Goal: Information Seeking & Learning: Learn about a topic

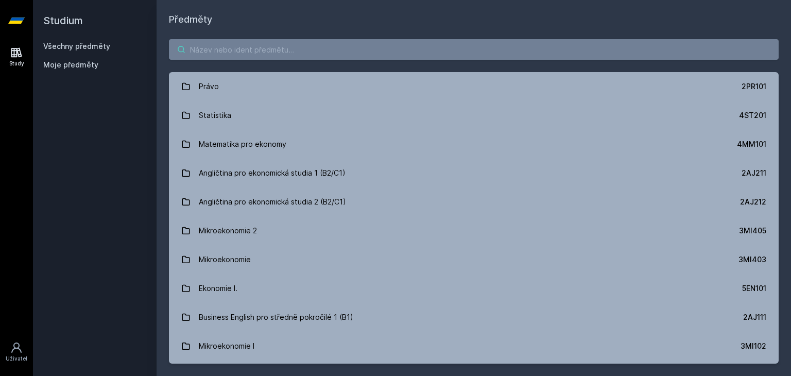
click at [243, 53] on input "search" at bounding box center [474, 49] width 610 height 21
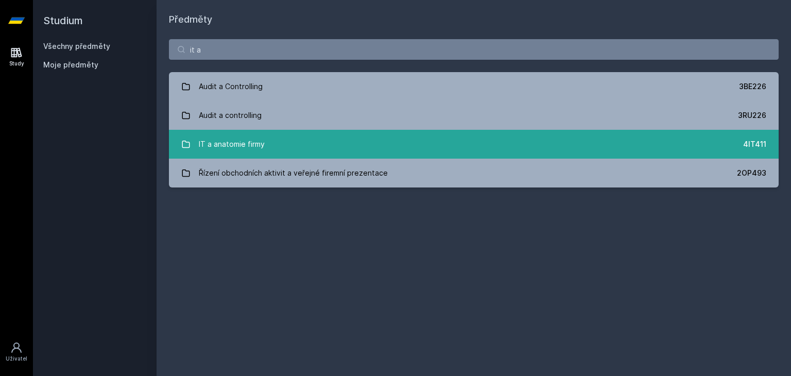
type input "it a"
click at [223, 143] on div "IT a anatomie firmy" at bounding box center [232, 144] width 66 height 21
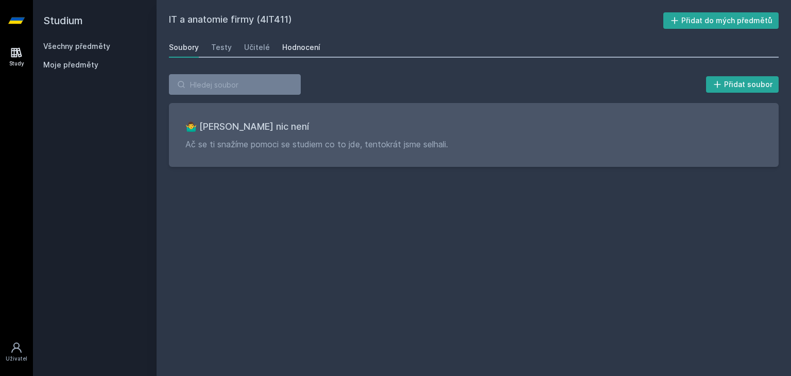
click at [298, 48] on div "Hodnocení" at bounding box center [301, 47] width 38 height 10
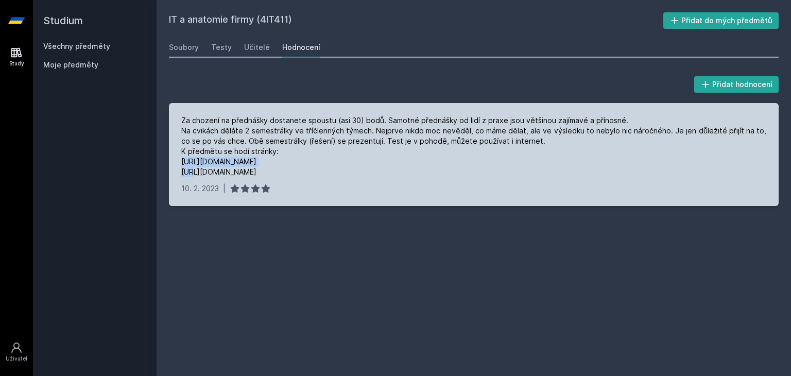
drag, startPoint x: 261, startPoint y: 163, endPoint x: 174, endPoint y: 161, distance: 87.6
click at [174, 161] on div "Za chození na přednášky dostanete spoustu (asi 30) bodů. Samotné přednášky od l…" at bounding box center [474, 154] width 610 height 103
copy div "[URL][DOMAIN_NAME]"
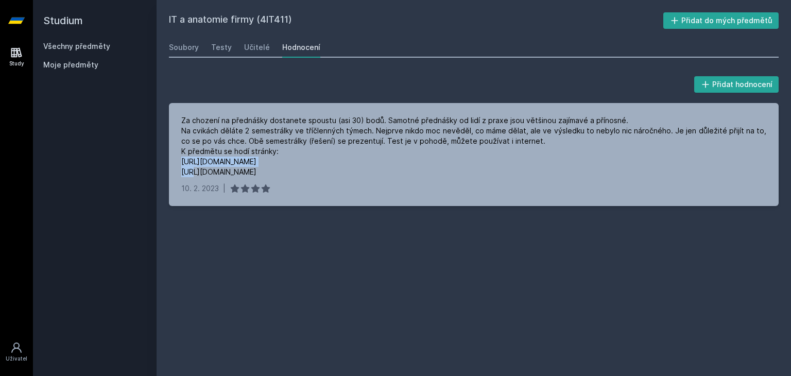
click at [18, 19] on icon at bounding box center [16, 21] width 16 height 6
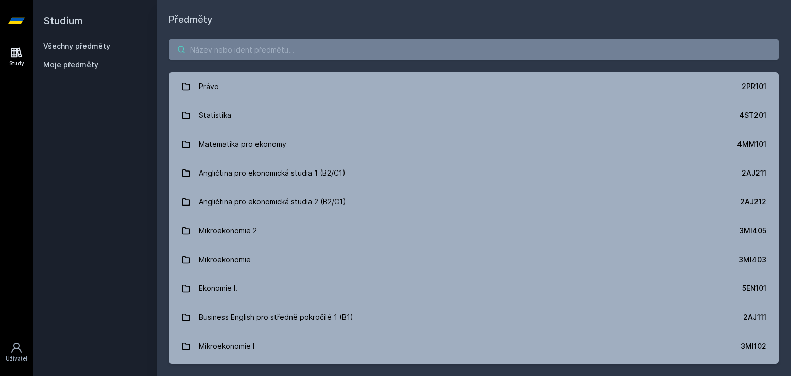
click at [277, 49] on input "search" at bounding box center [474, 49] width 610 height 21
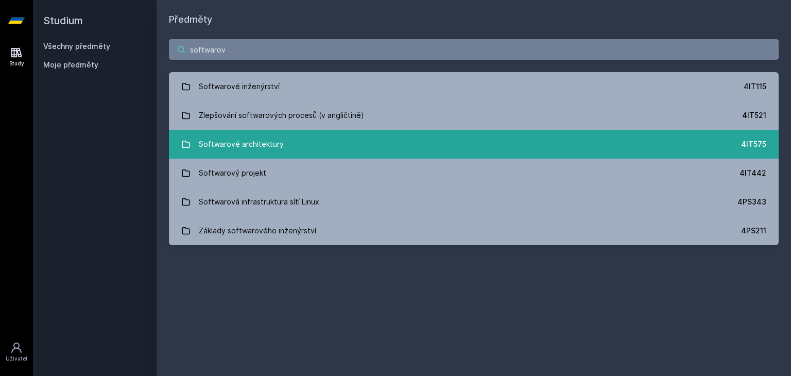
type input "softwarov"
click at [219, 141] on div "Softwarové architektury" at bounding box center [241, 144] width 85 height 21
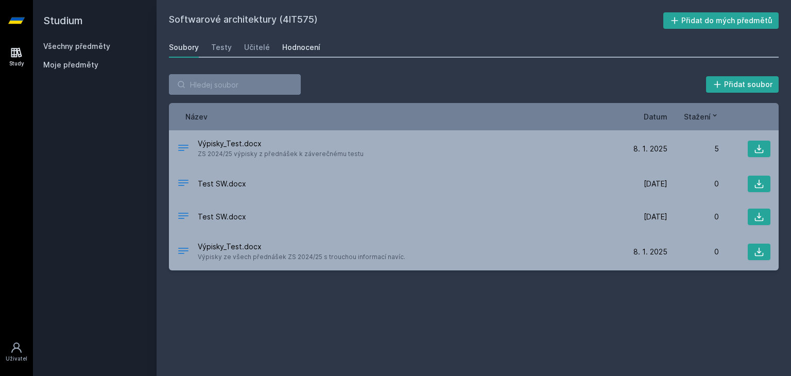
click at [307, 53] on link "Hodnocení" at bounding box center [301, 47] width 38 height 21
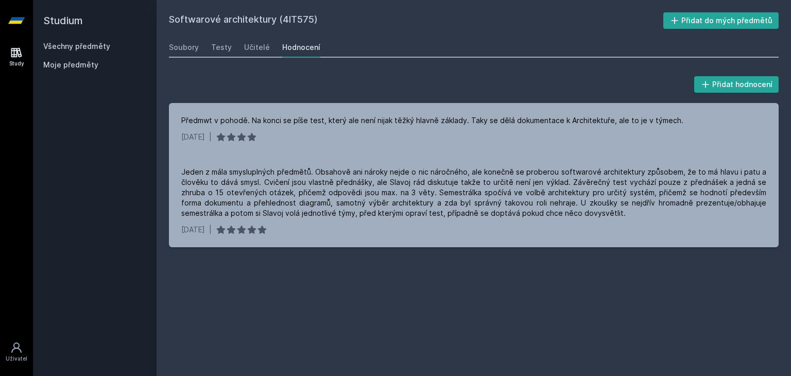
click at [20, 15] on icon at bounding box center [16, 20] width 16 height 41
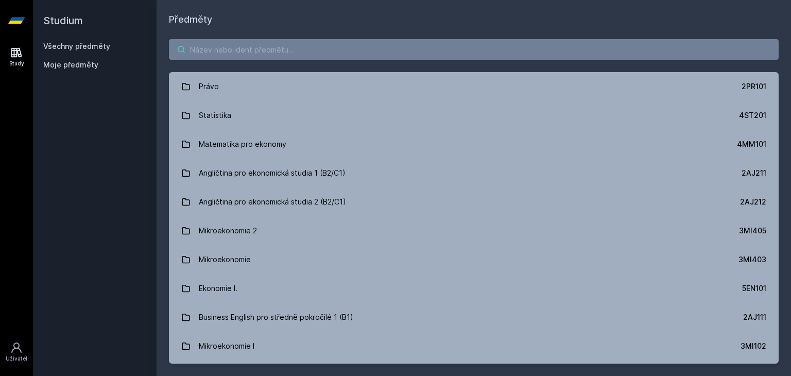
click at [302, 39] on input "search" at bounding box center [474, 49] width 610 height 21
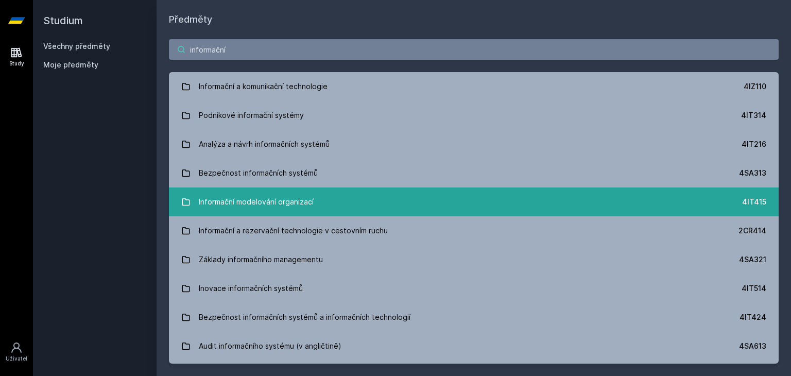
type input "informační"
click at [333, 198] on link "Informační modelování organizací 4IT415" at bounding box center [474, 202] width 610 height 29
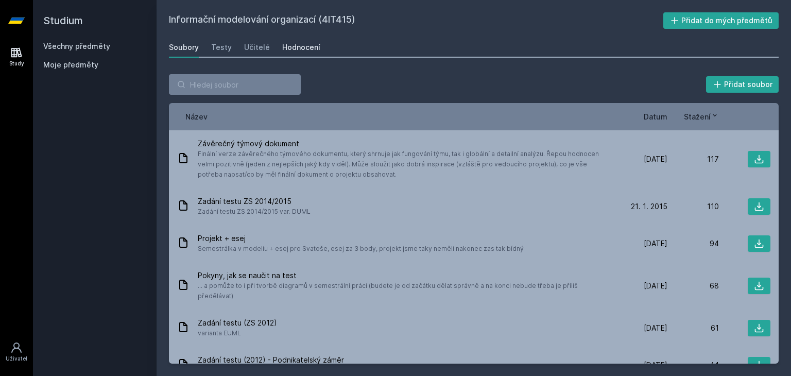
click at [295, 47] on div "Hodnocení" at bounding box center [301, 47] width 38 height 10
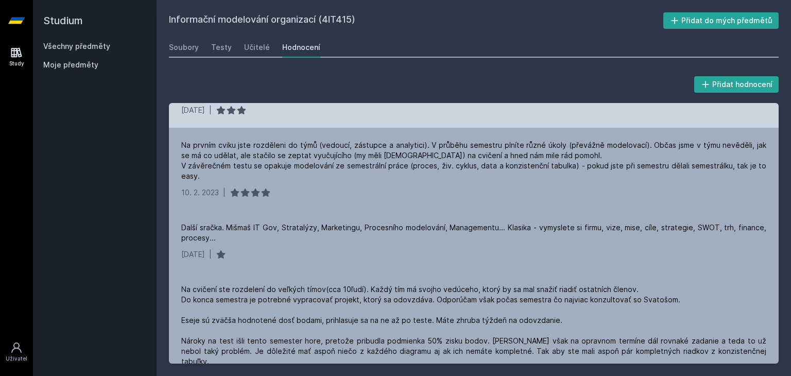
scroll to position [90, 0]
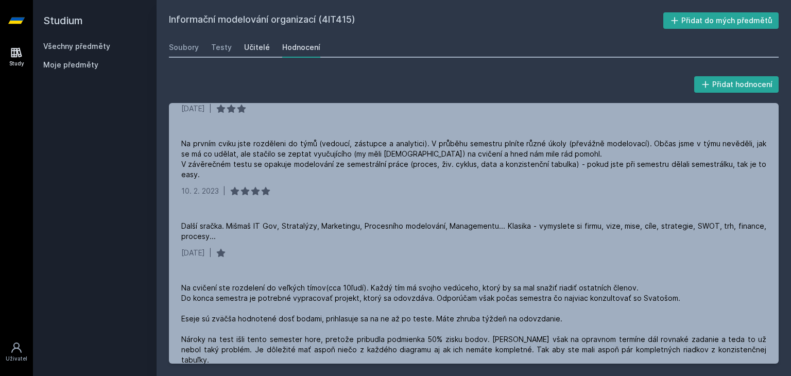
click at [252, 49] on div "Učitelé" at bounding box center [257, 47] width 26 height 10
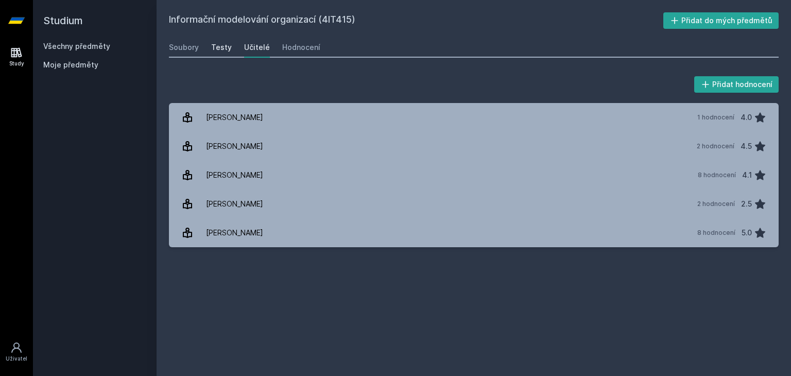
click at [228, 52] on div "Testy" at bounding box center [221, 47] width 21 height 10
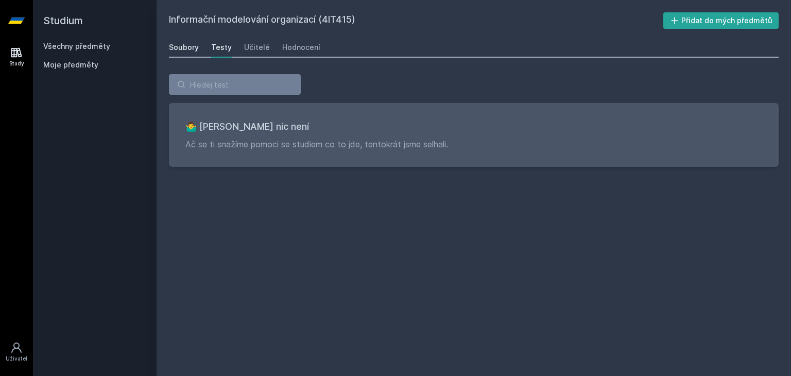
click at [190, 51] on div "Soubory" at bounding box center [184, 47] width 30 height 10
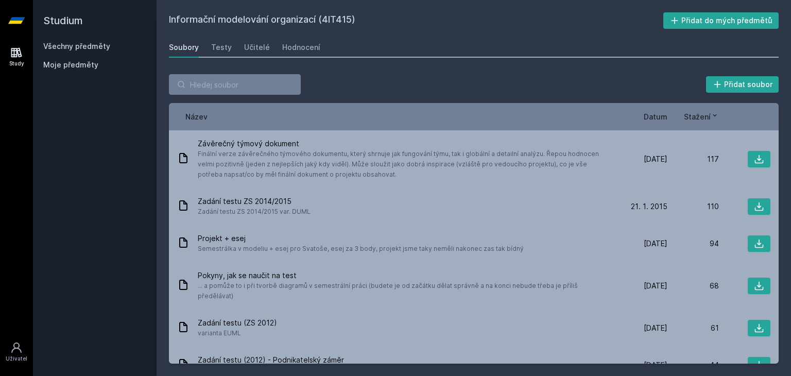
click at [6, 13] on link at bounding box center [16, 20] width 33 height 41
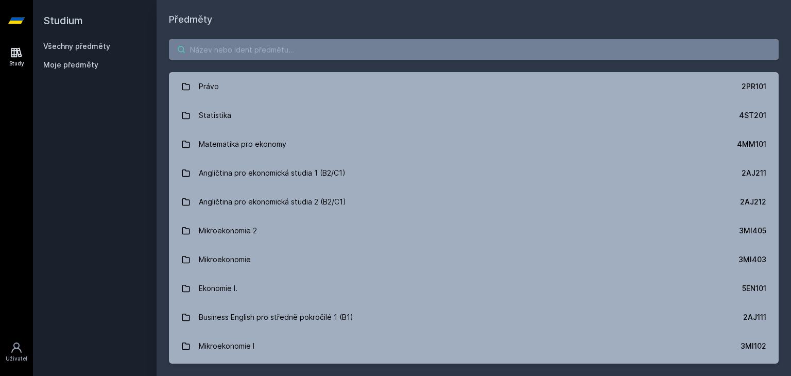
click at [226, 43] on input "search" at bounding box center [474, 49] width 610 height 21
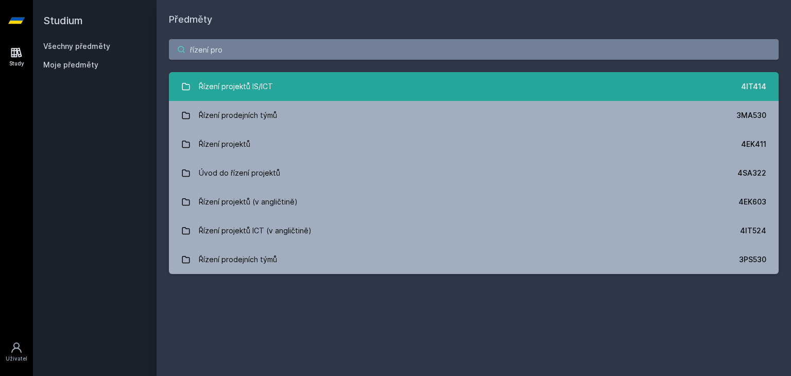
type input "řízení pro"
click at [323, 89] on link "Řízení projektů IS/ICT 4IT414" at bounding box center [474, 86] width 610 height 29
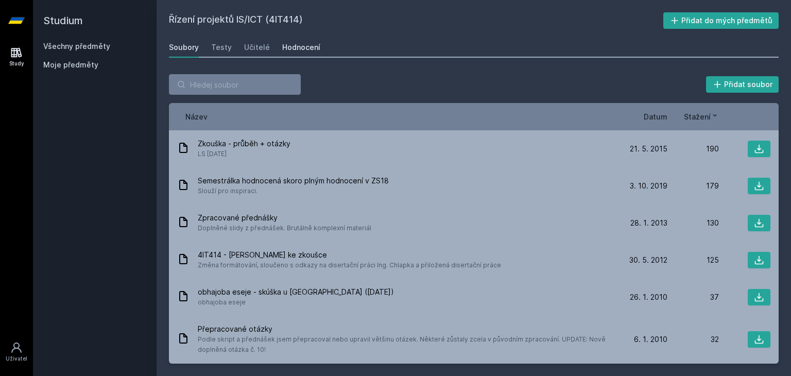
click at [300, 46] on div "Hodnocení" at bounding box center [301, 47] width 38 height 10
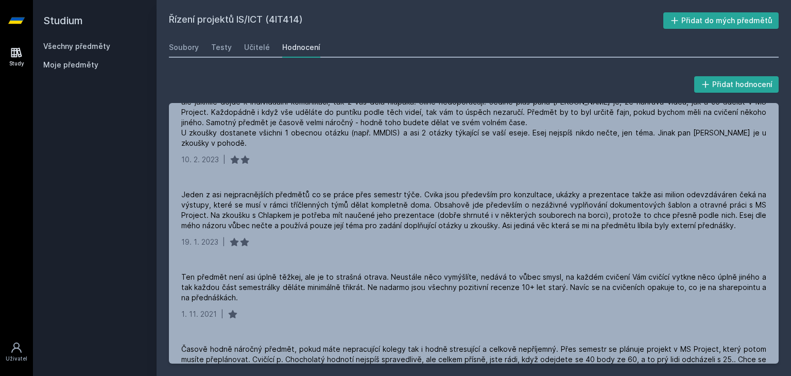
scroll to position [143, 0]
click at [19, 17] on icon at bounding box center [16, 20] width 16 height 41
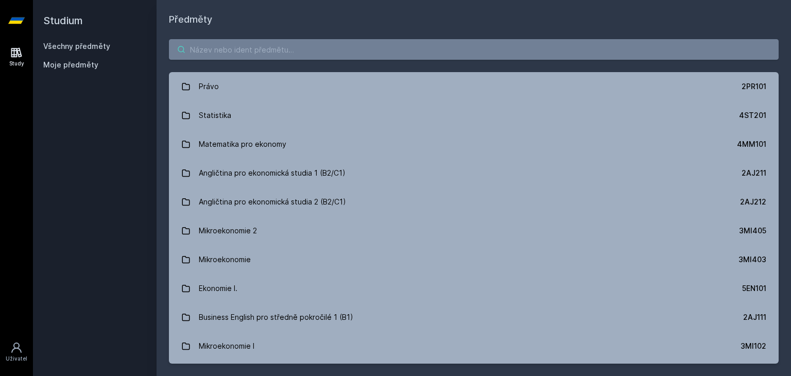
click at [279, 47] on input "search" at bounding box center [474, 49] width 610 height 21
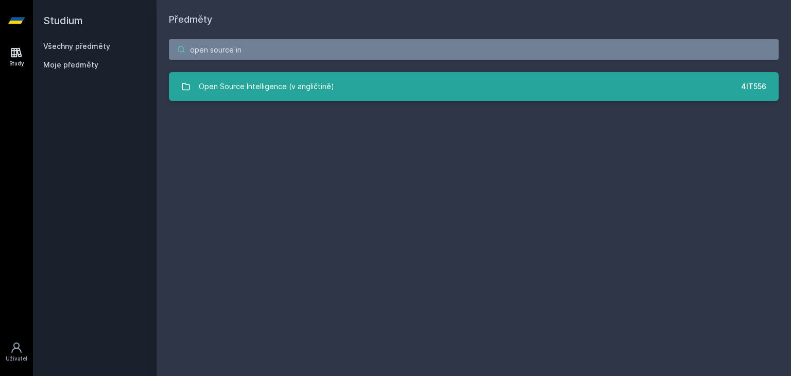
type input "open source in"
click at [377, 96] on link "Open Source Intelligence (v angličtině) 4IT556" at bounding box center [474, 86] width 610 height 29
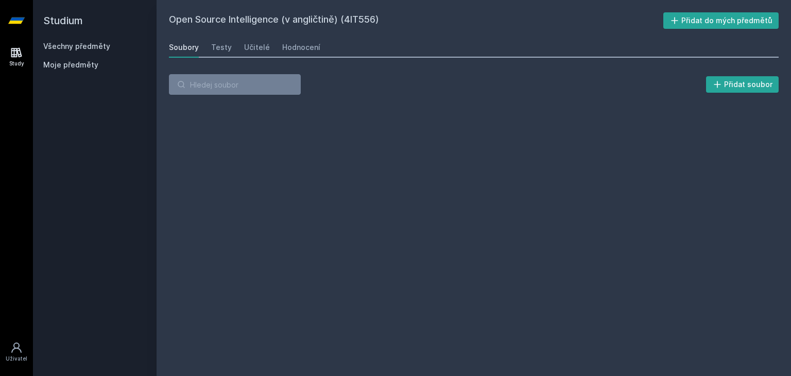
click at [377, 96] on div "Přidat soubor" at bounding box center [474, 88] width 610 height 29
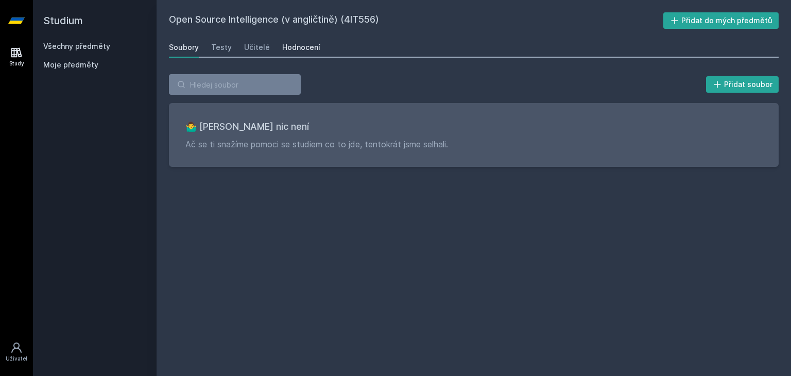
click at [309, 48] on div "Hodnocení" at bounding box center [301, 47] width 38 height 10
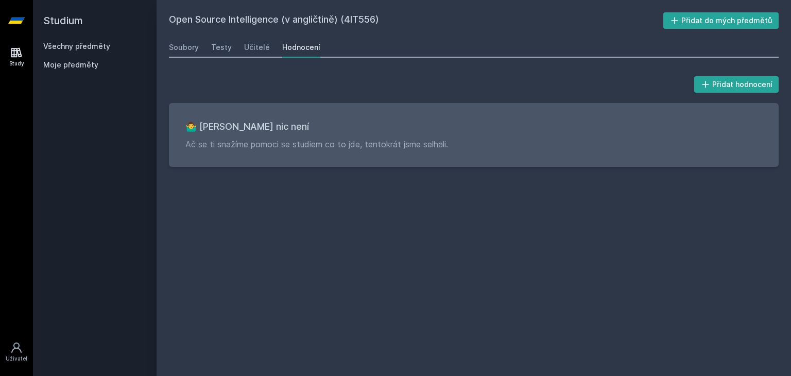
click at [23, 18] on icon at bounding box center [16, 21] width 16 height 6
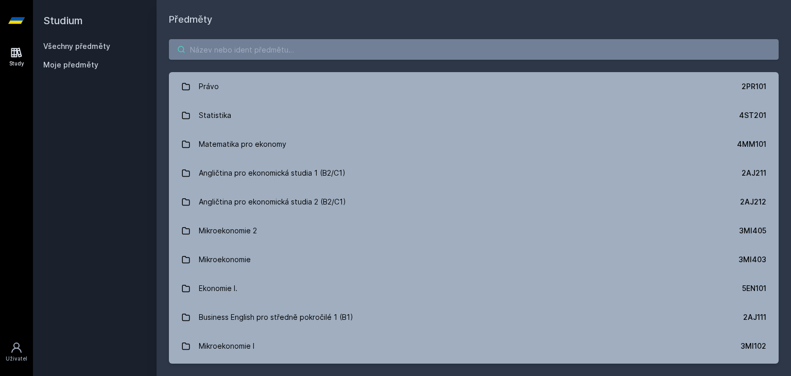
click at [261, 52] on input "search" at bounding box center [474, 49] width 610 height 21
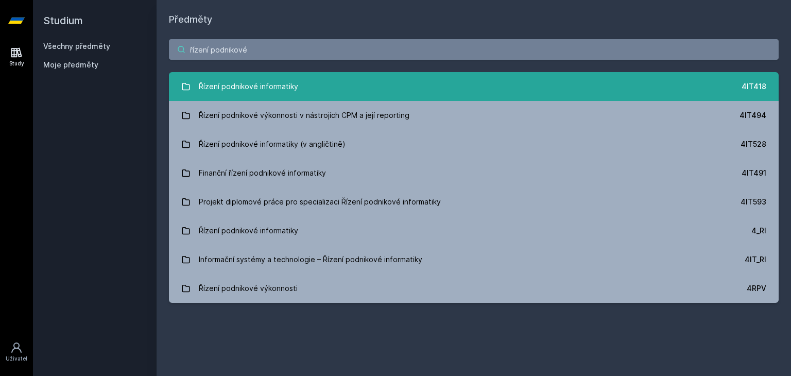
type input "řízení podnikové"
click at [369, 85] on link "Řízení podnikové informatiky 4IT418" at bounding box center [474, 86] width 610 height 29
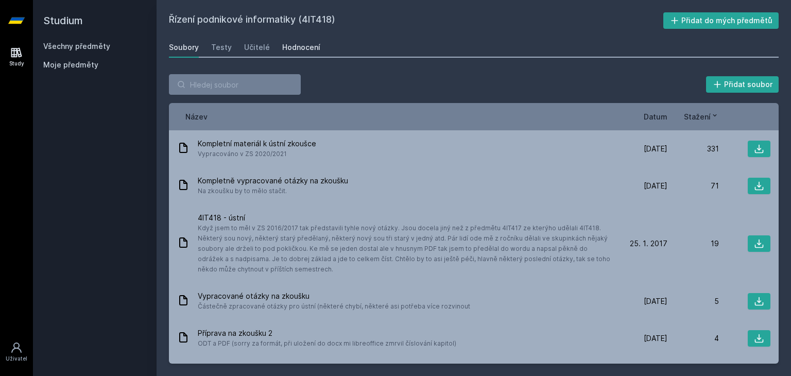
click at [301, 48] on div "Hodnocení" at bounding box center [301, 47] width 38 height 10
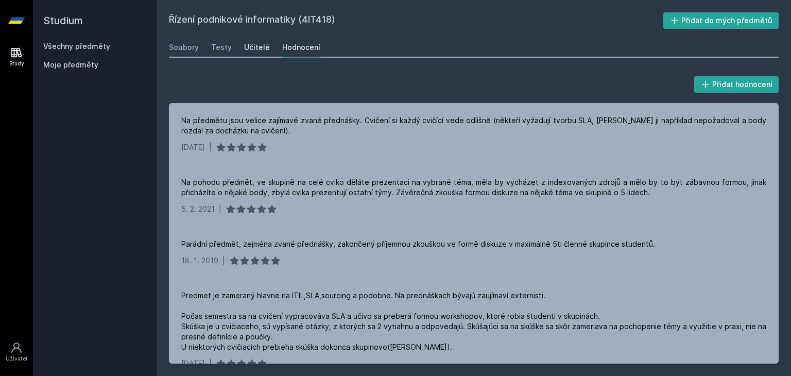
click at [261, 48] on div "Učitelé" at bounding box center [257, 47] width 26 height 10
